Goal: Communication & Community: Participate in discussion

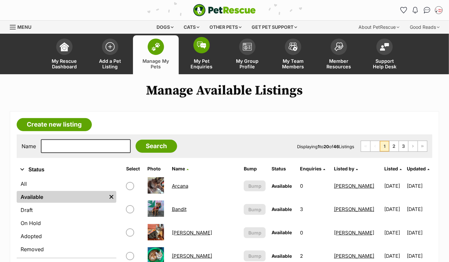
click at [198, 51] on span at bounding box center [201, 45] width 16 height 16
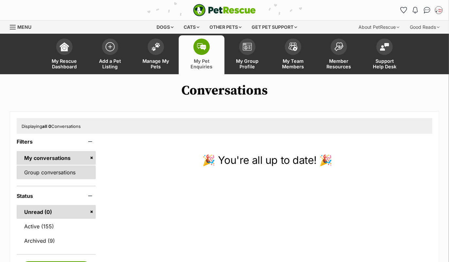
click at [64, 174] on link "Group conversations" at bounding box center [56, 172] width 79 height 14
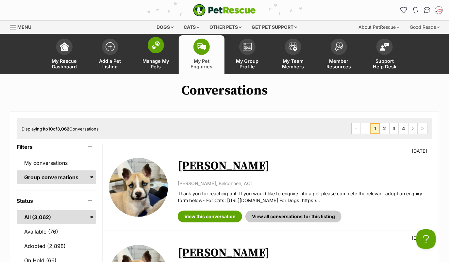
click at [159, 44] on img at bounding box center [155, 45] width 9 height 8
